Goal: Task Accomplishment & Management: Manage account settings

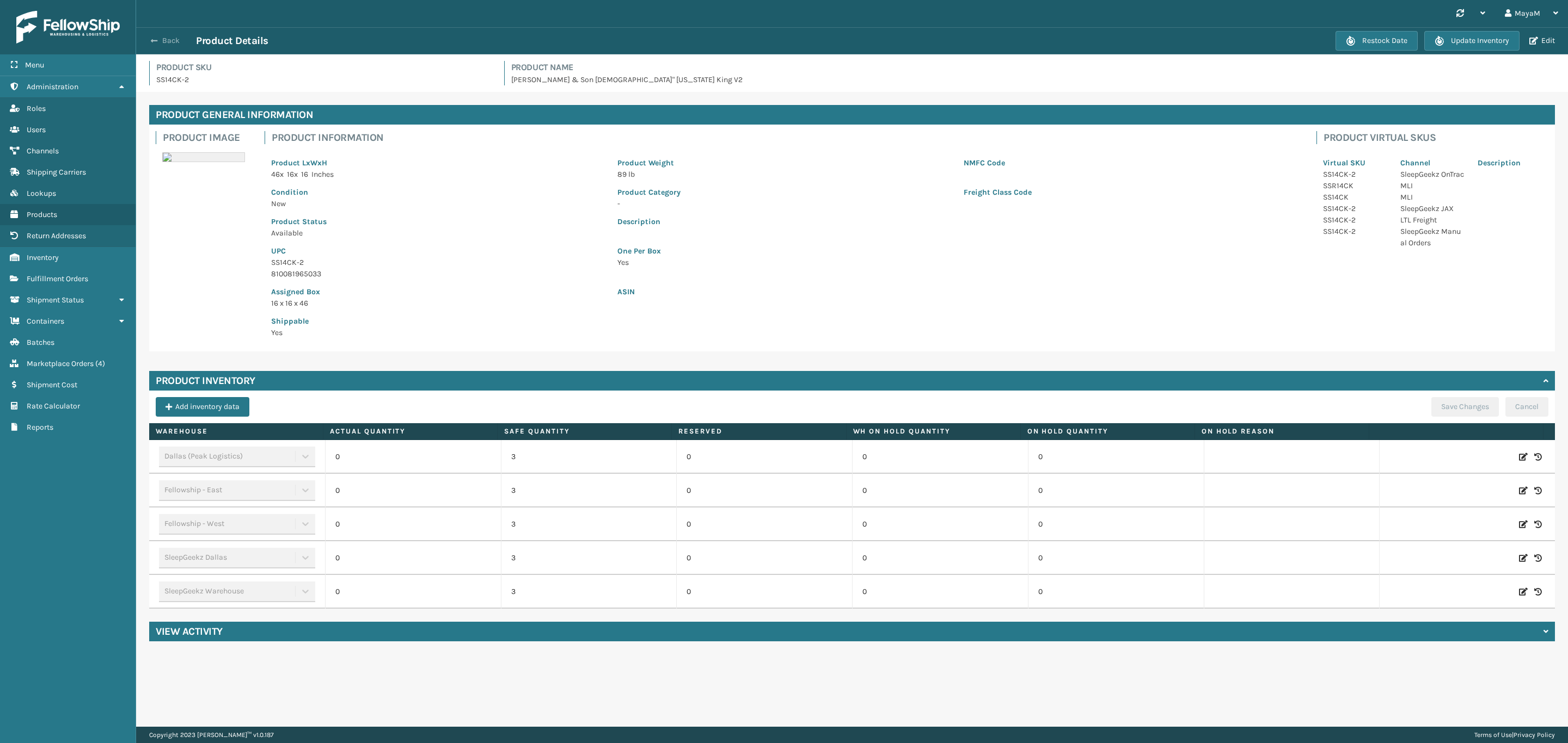
click at [157, 41] on span "button" at bounding box center [154, 40] width 7 height 7
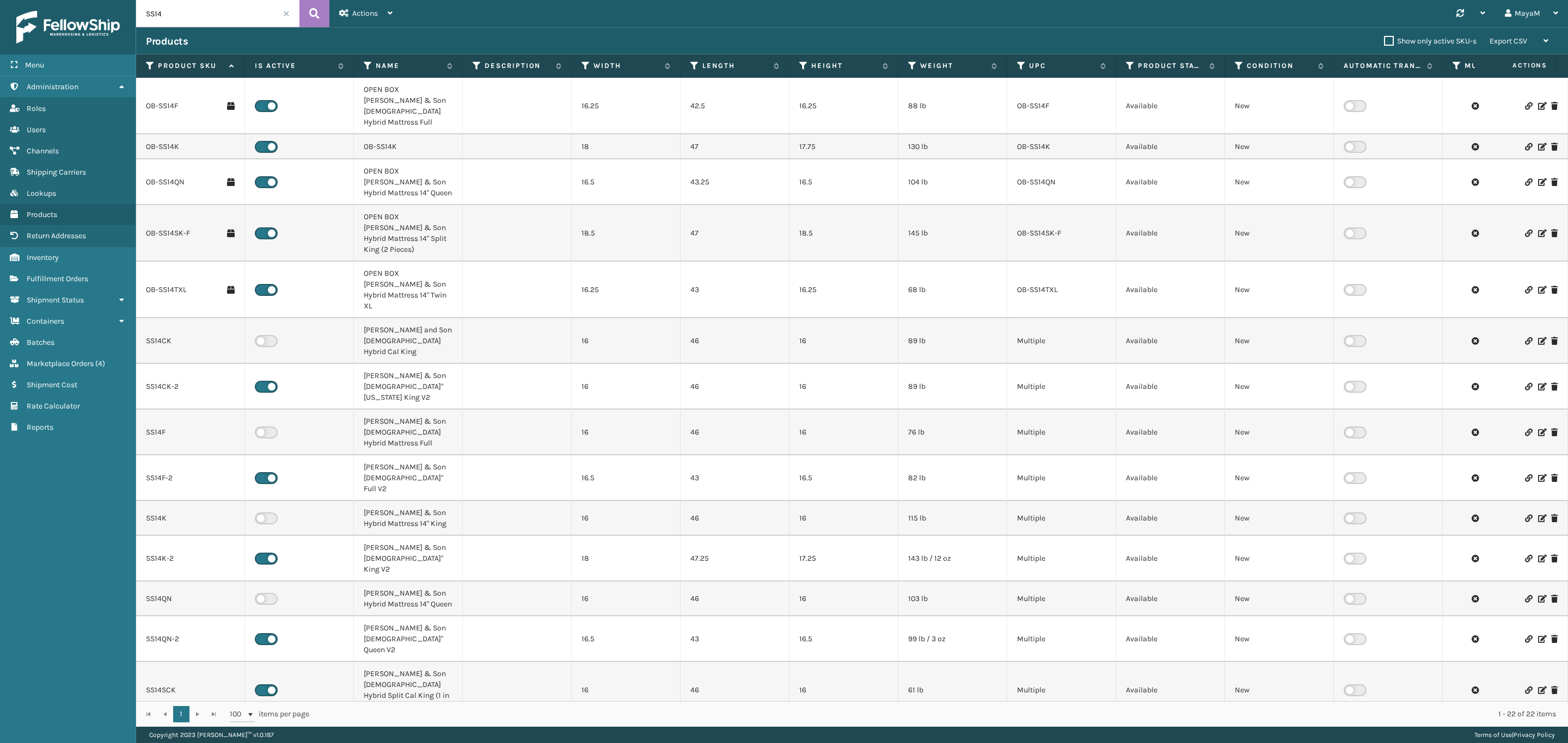
click at [275, 335] on label at bounding box center [266, 341] width 23 height 12
click at [262, 335] on input "checkbox" at bounding box center [258, 339] width 7 height 7
checkbox input "false"
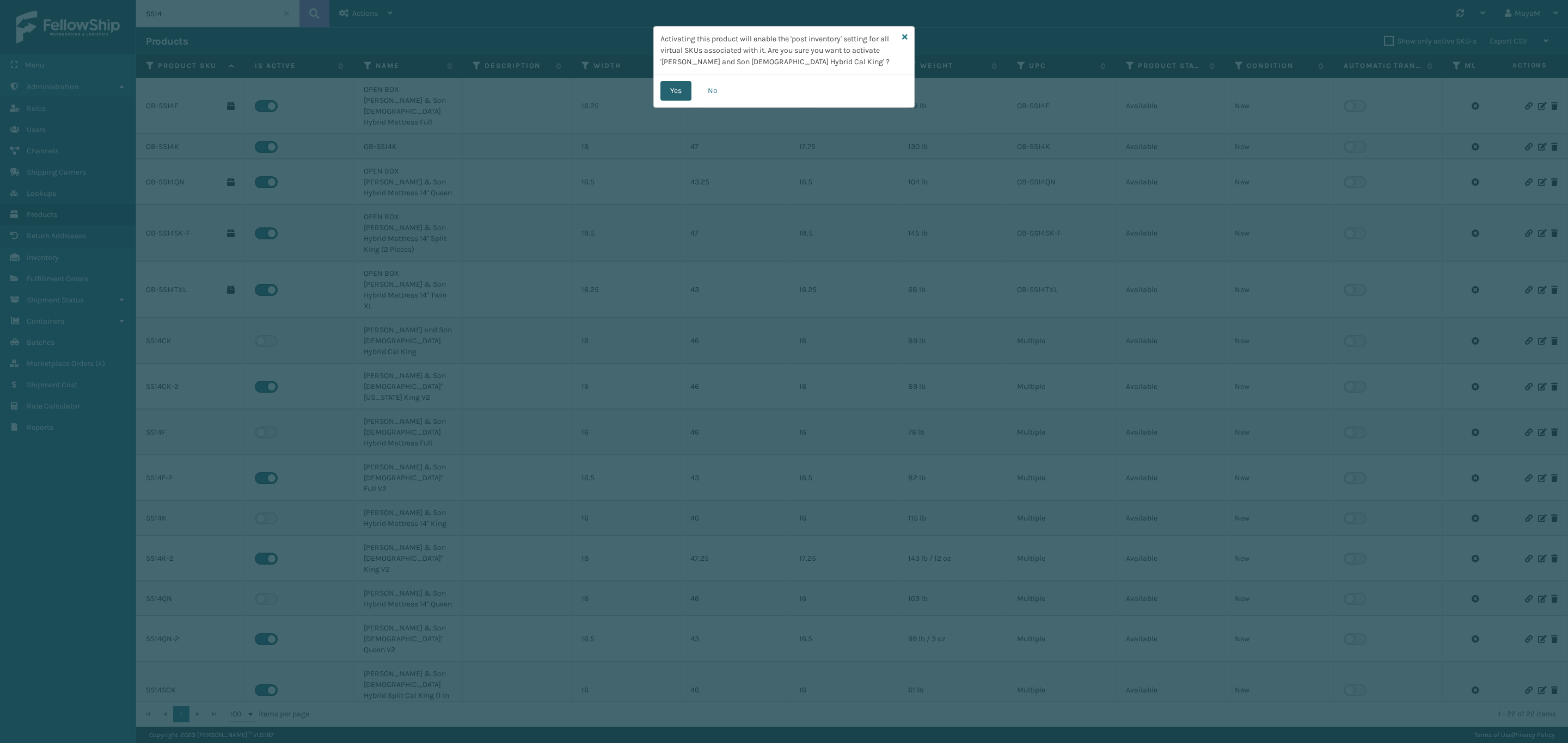
click at [684, 91] on button "Yes" at bounding box center [676, 91] width 31 height 20
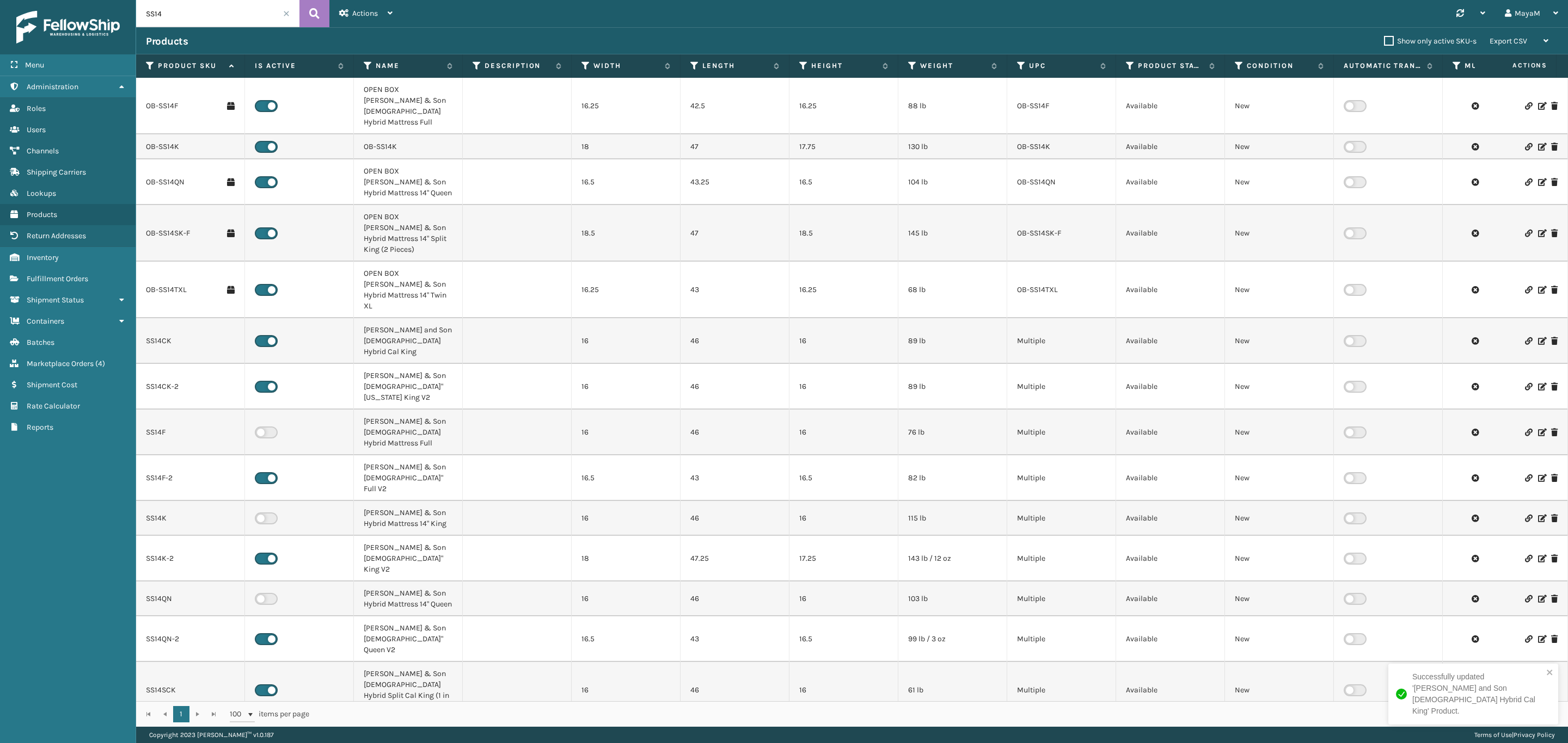
click at [268, 427] on label at bounding box center [266, 432] width 23 height 12
click at [262, 427] on input "checkbox" at bounding box center [258, 430] width 7 height 7
checkbox input "false"
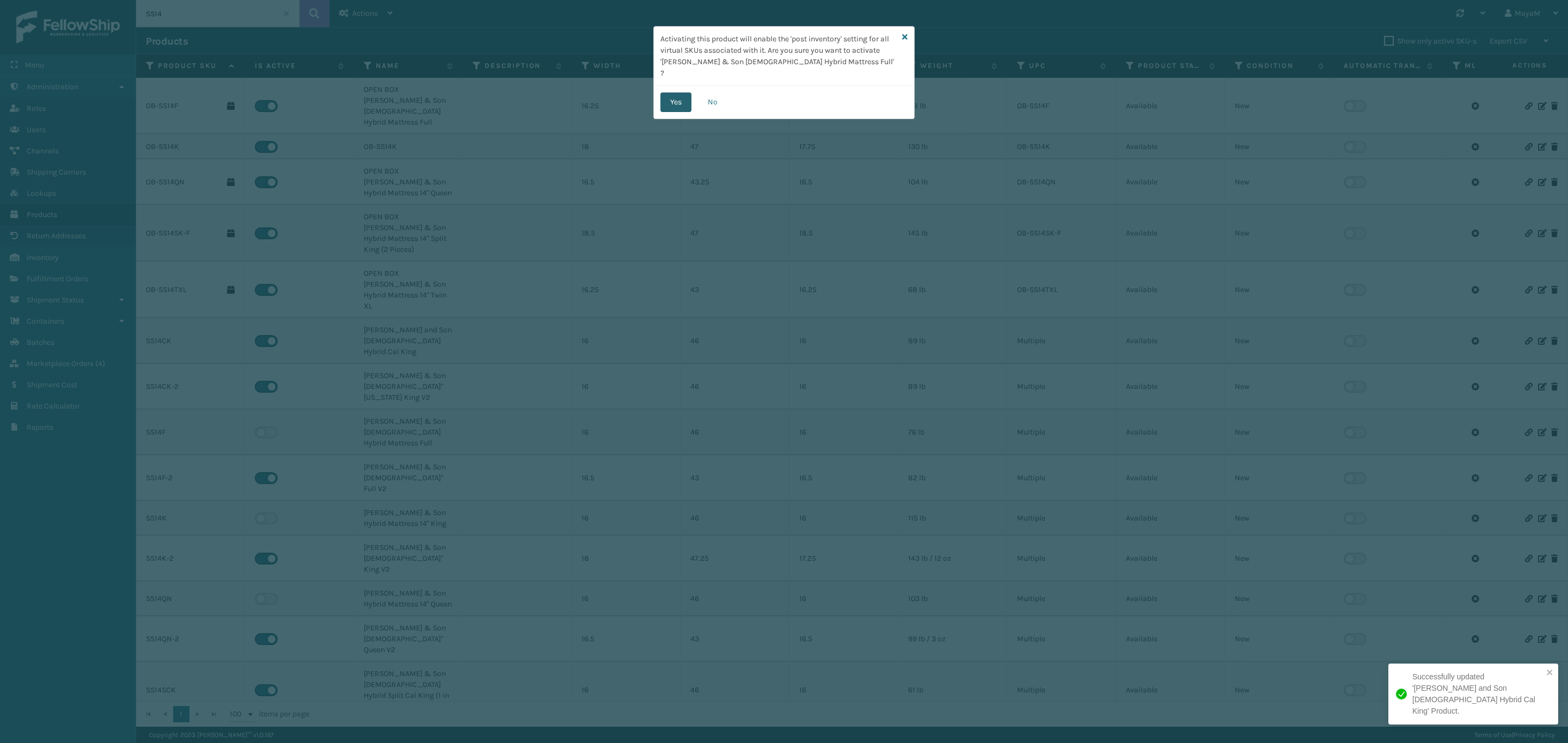
click at [683, 92] on button "Yes" at bounding box center [676, 102] width 31 height 20
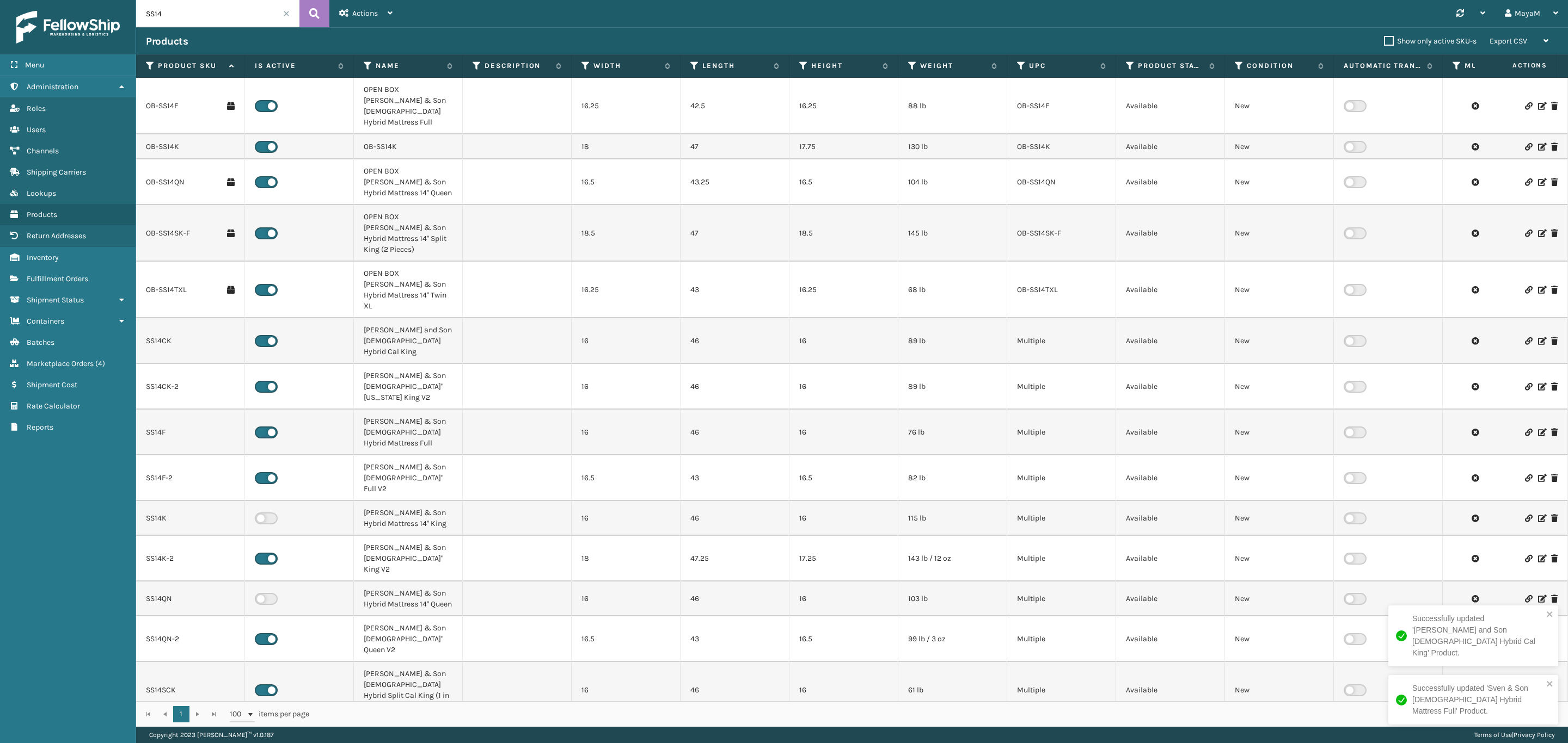
click at [264, 512] on label at bounding box center [266, 518] width 23 height 12
click at [262, 512] on input "checkbox" at bounding box center [258, 516] width 7 height 7
checkbox input "false"
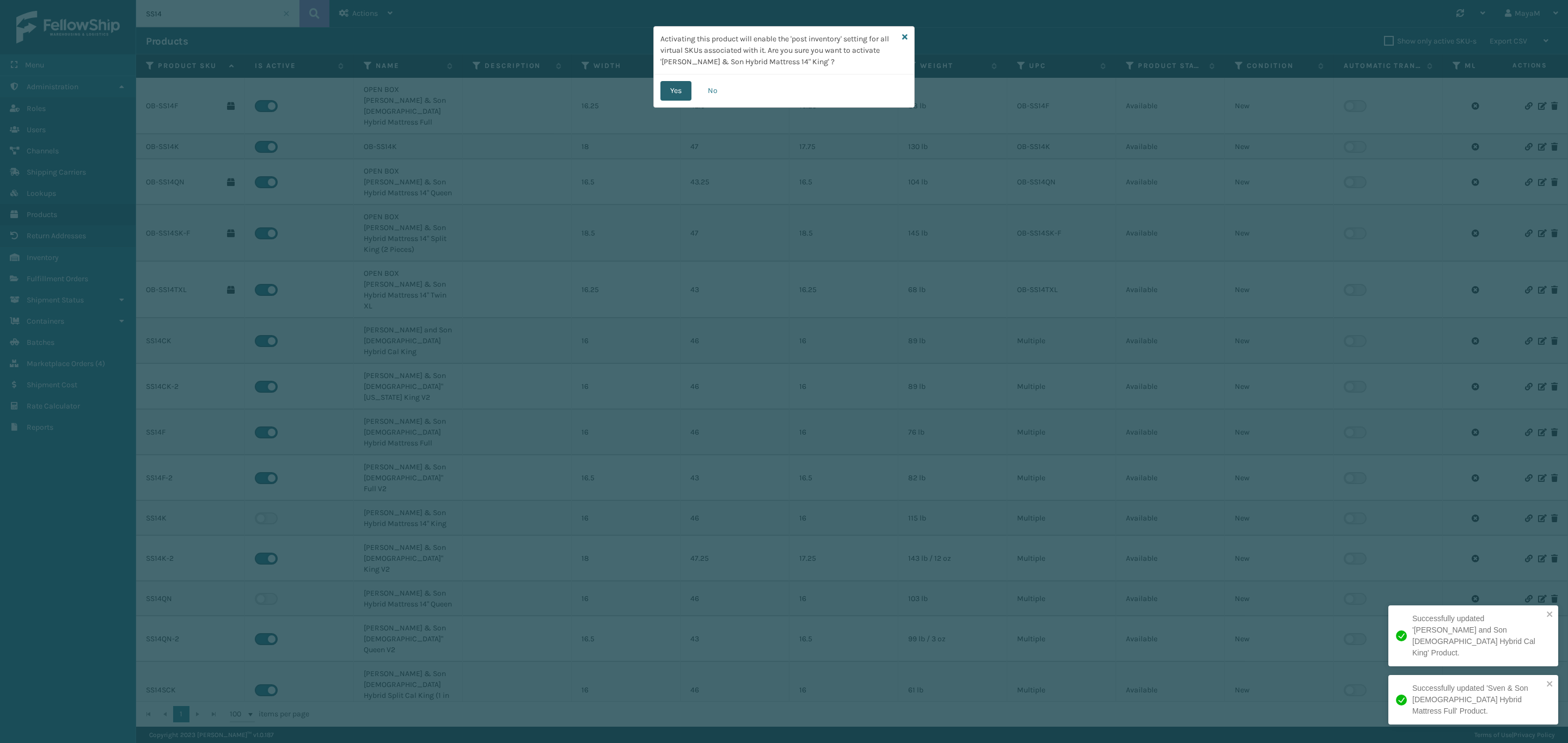
click at [682, 92] on button "Yes" at bounding box center [676, 91] width 31 height 20
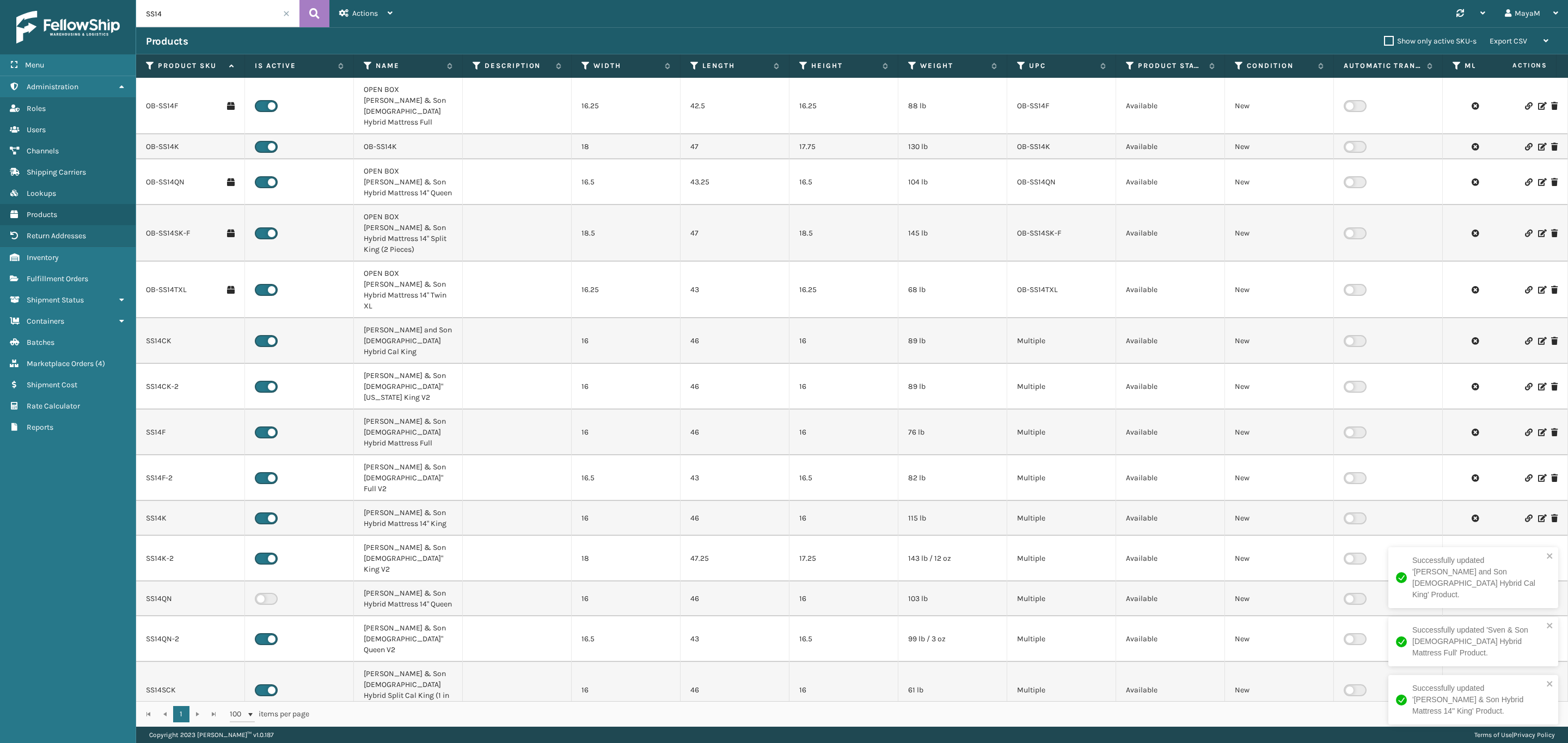
click at [260, 582] on td at bounding box center [299, 599] width 109 height 35
click at [260, 593] on label at bounding box center [266, 599] width 23 height 12
click at [260, 593] on input "checkbox" at bounding box center [258, 596] width 7 height 7
checkbox input "false"
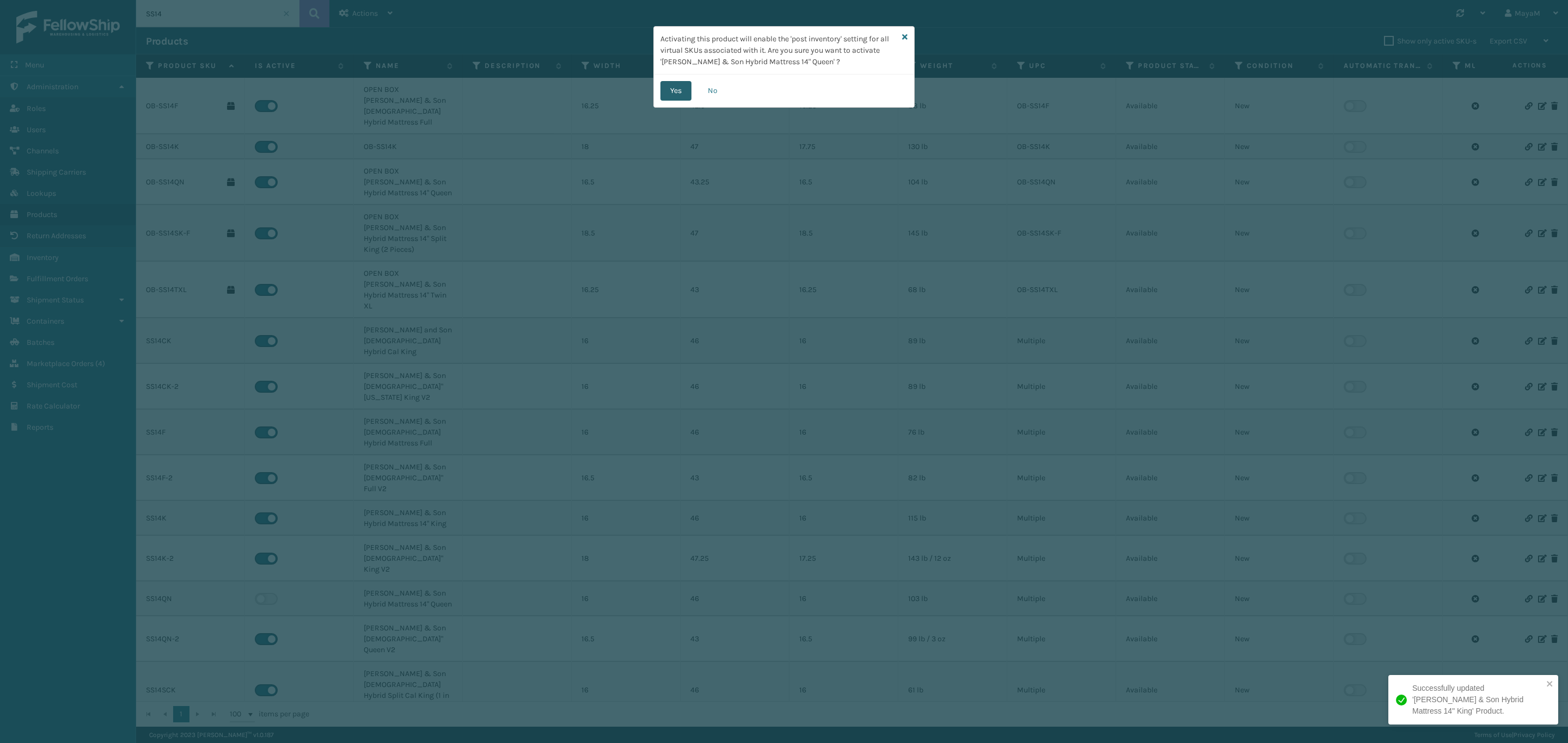
click at [662, 88] on button "Yes" at bounding box center [676, 91] width 31 height 20
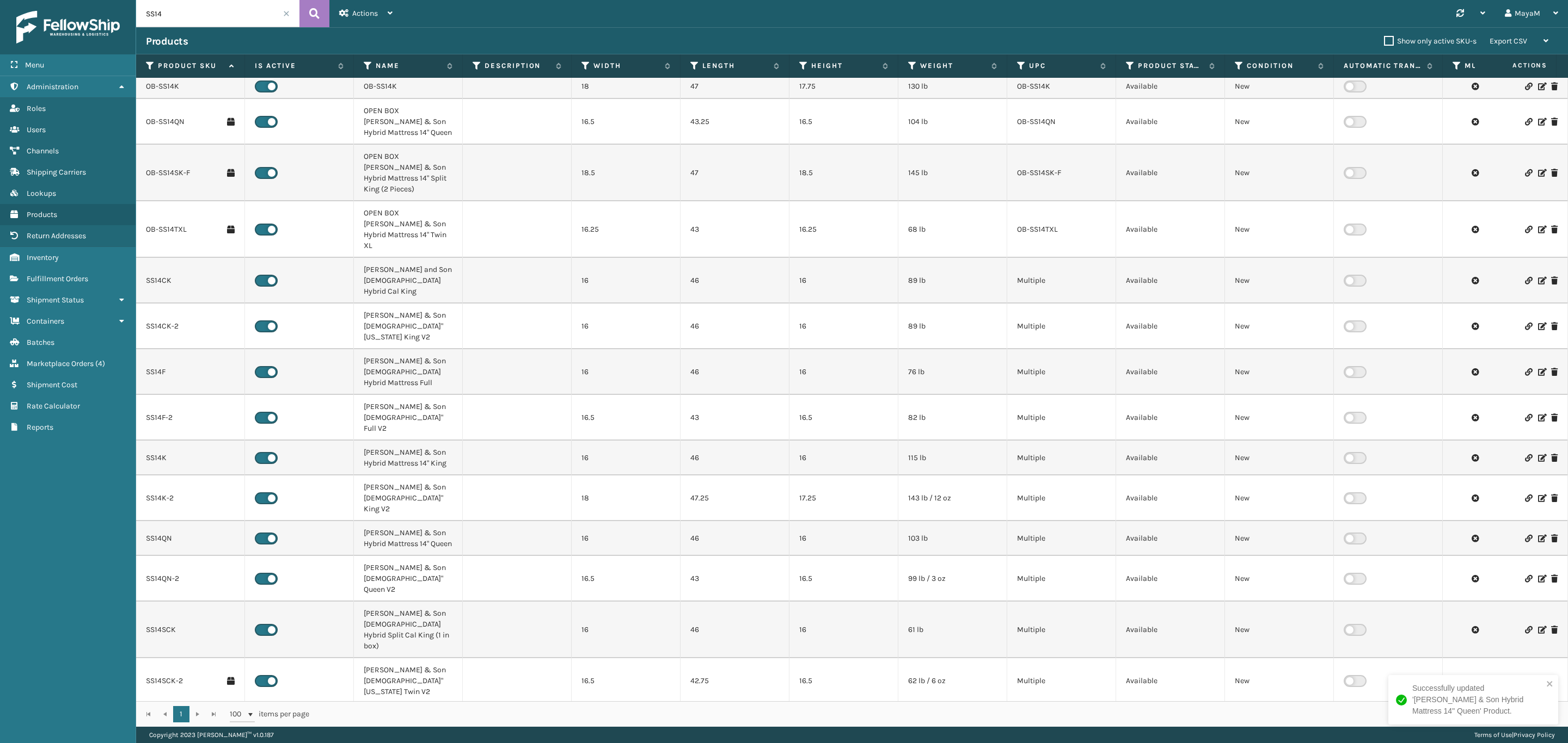
scroll to position [141, 0]
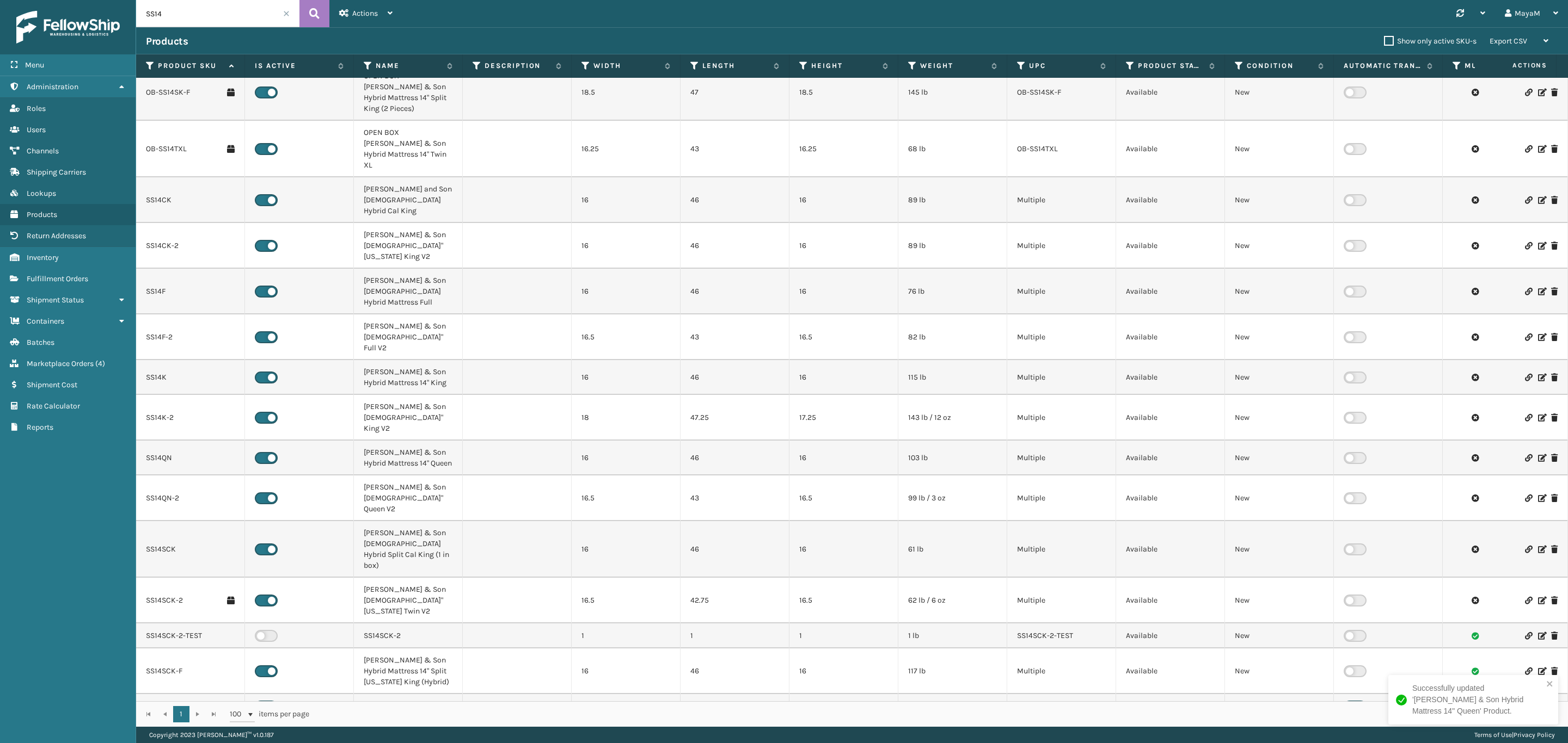
checkbox input "false"
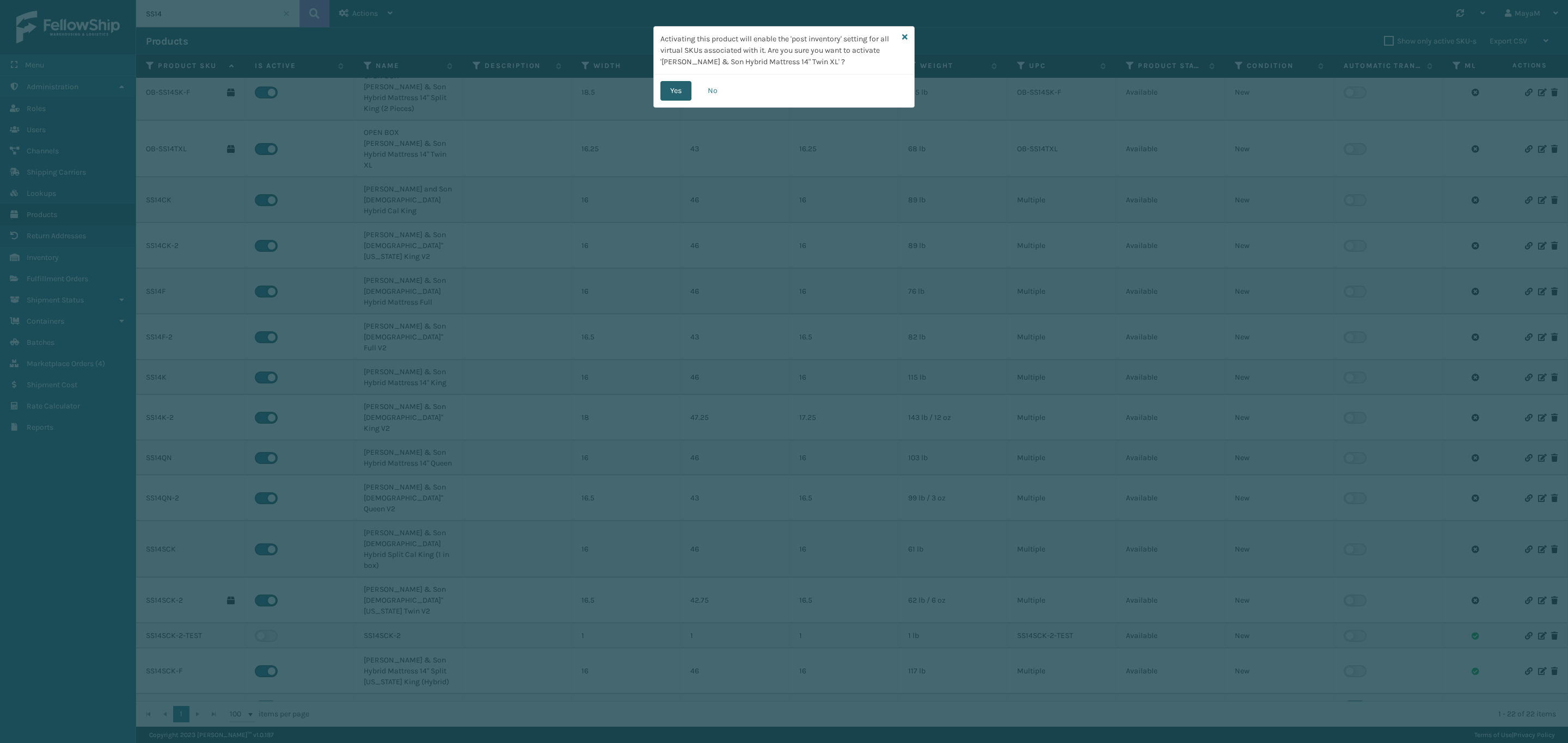
click at [675, 91] on button "Yes" at bounding box center [676, 91] width 31 height 20
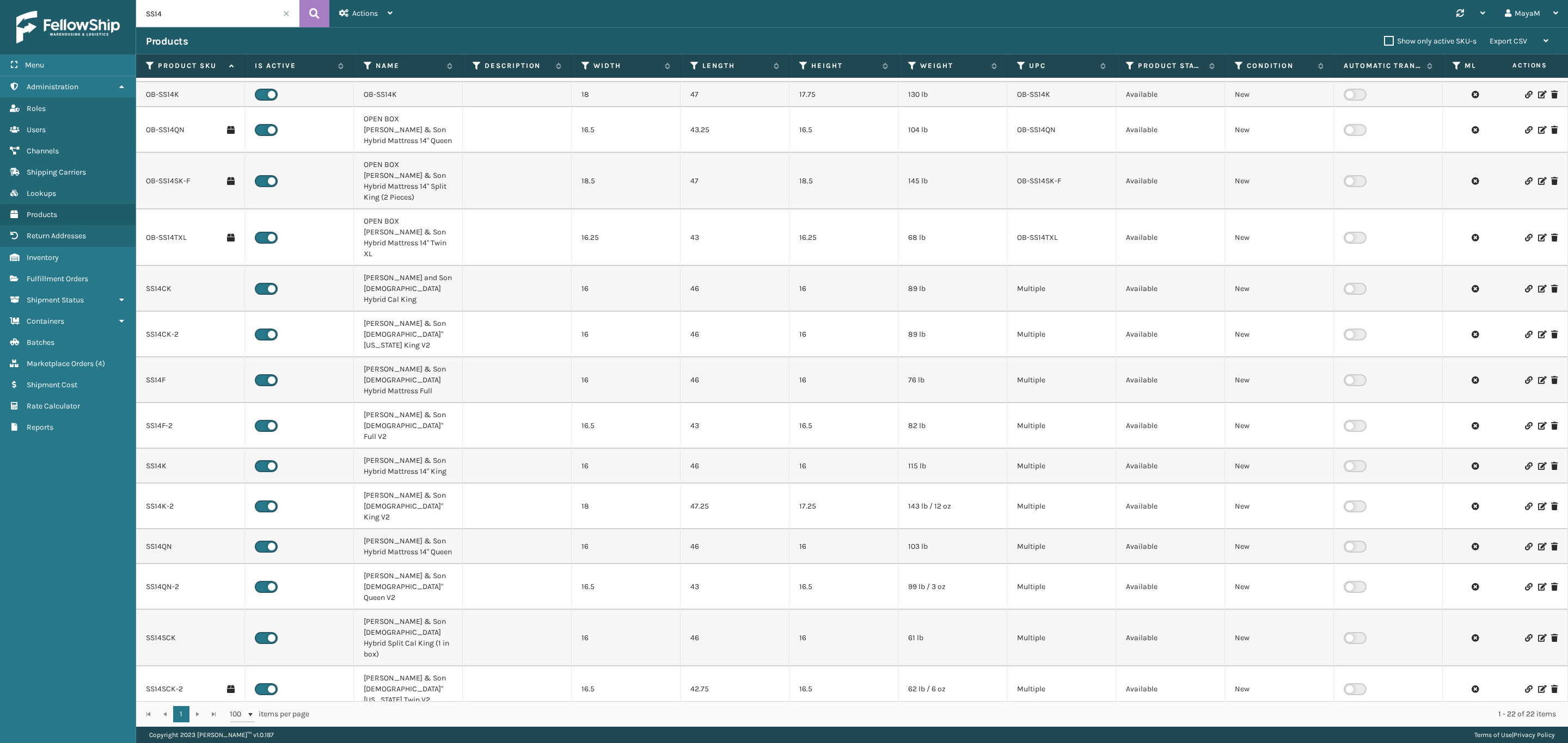
scroll to position [0, 0]
